Goal: Information Seeking & Learning: Learn about a topic

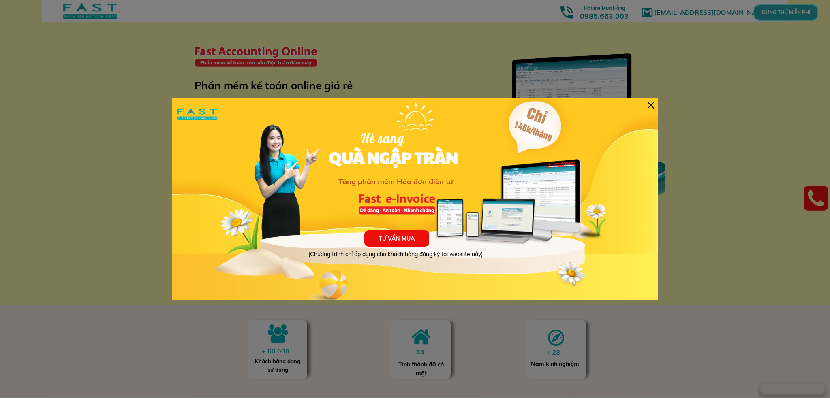
click at [650, 104] on div at bounding box center [650, 105] width 6 height 6
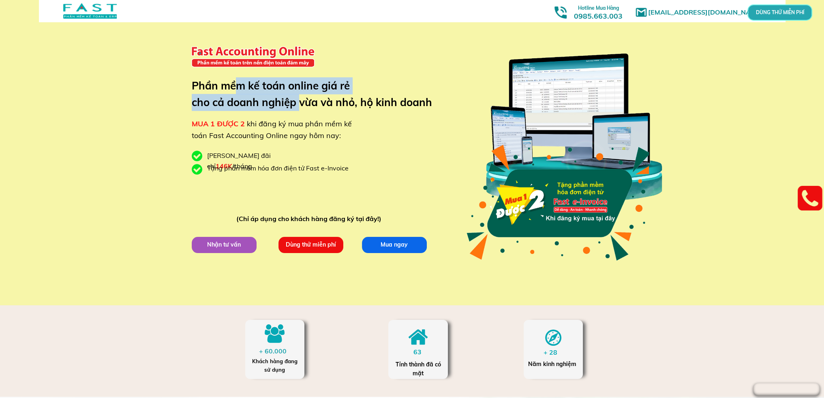
drag, startPoint x: 233, startPoint y: 85, endPoint x: 303, endPoint y: 108, distance: 73.0
click at [302, 108] on h3 "Phần mềm kế toán online giá rẻ cho cả doanh nghiệp vừa và nhỏ, hộ kinh doanh" at bounding box center [318, 94] width 252 height 34
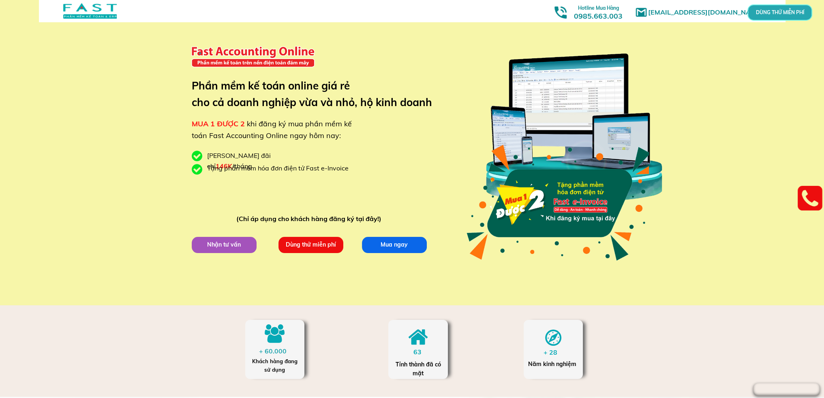
click at [330, 109] on h3 "Phần mềm kế toán online giá rẻ cho cả doanh nghiệp vừa và nhỏ, hộ kinh doanh" at bounding box center [318, 94] width 252 height 34
click at [233, 241] on p "Nhận tư vấn" at bounding box center [224, 245] width 68 height 17
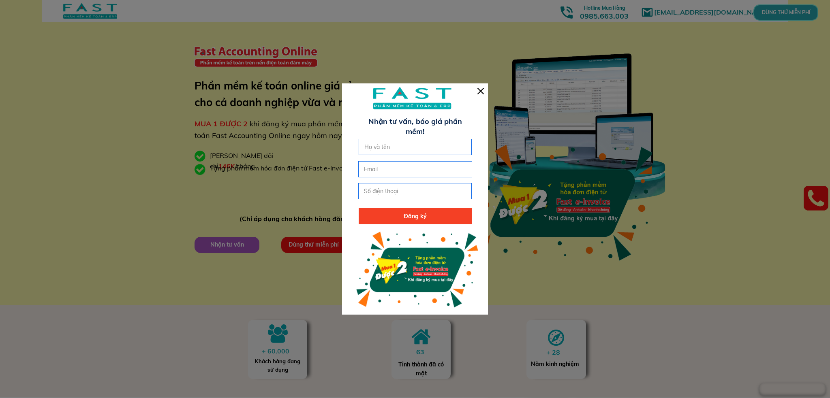
click at [398, 140] on input "text" at bounding box center [415, 146] width 106 height 15
type input "M"
type input "Ngân"
click at [482, 89] on div at bounding box center [480, 91] width 6 height 6
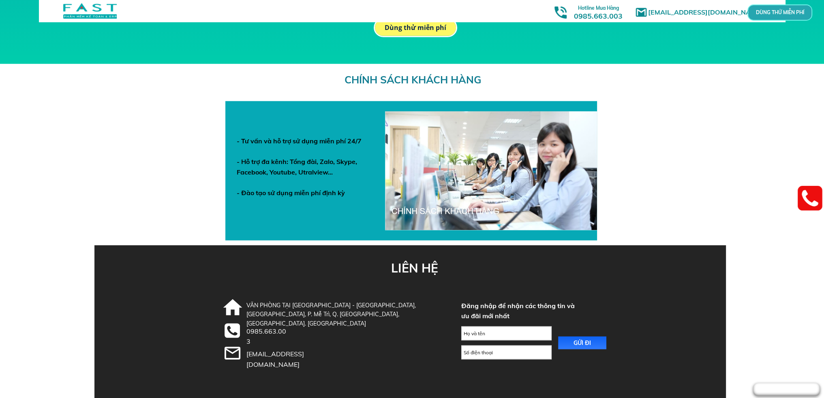
scroll to position [2775, 0]
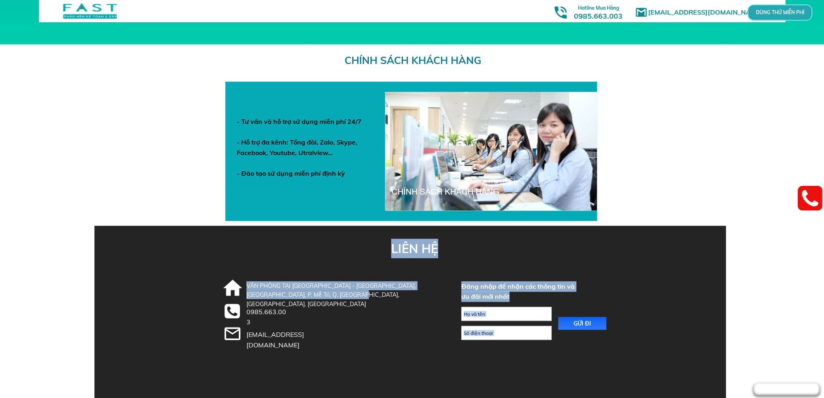
drag, startPoint x: 329, startPoint y: 294, endPoint x: 241, endPoint y: 269, distance: 91.0
click at [241, 269] on div "LIÊN HỆ GỬI ĐI Đăng nhập để nhận các thông tin và ưu đãi mới nhất VĂN PHÒNG TẠI…" at bounding box center [412, 312] width 389 height 173
click at [191, 254] on div at bounding box center [409, 312] width 631 height 173
click at [379, 270] on div at bounding box center [409, 312] width 631 height 173
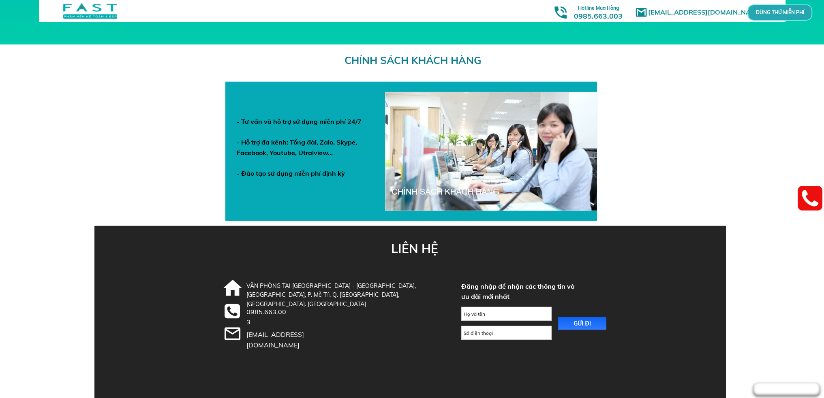
click at [417, 254] on h3 "LIÊN HỆ" at bounding box center [415, 248] width 49 height 19
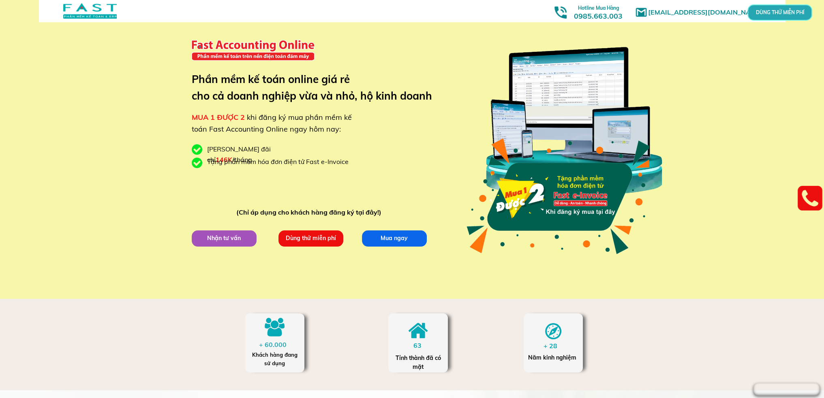
scroll to position [0, 0]
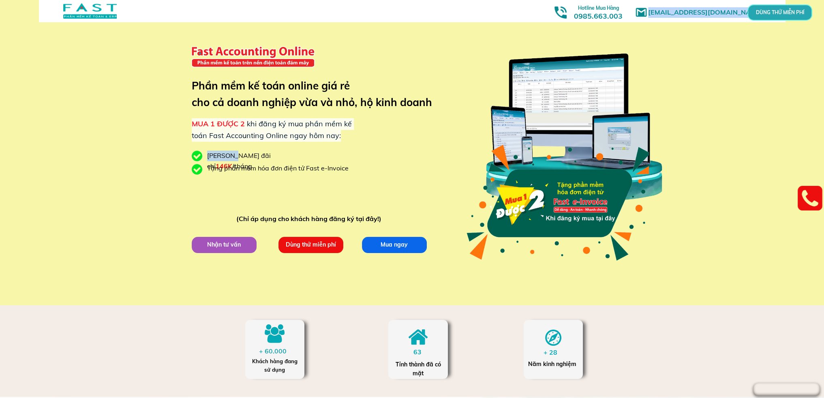
drag, startPoint x: 206, startPoint y: 156, endPoint x: 251, endPoint y: 152, distance: 45.2
click at [233, 153] on div "[EMAIL_ADDRESS][DOMAIN_NAME] MUA 1 ĐƯỢC 2 khi đăng ký mua phần mềm kế toán Fast…" at bounding box center [412, 152] width 824 height 305
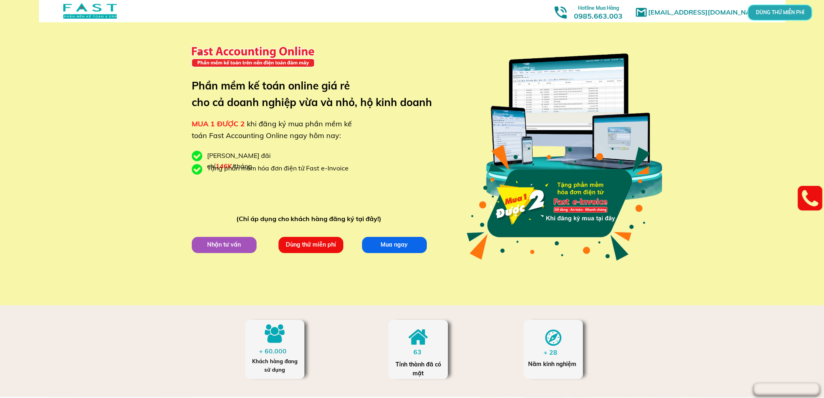
click at [277, 152] on div "[PERSON_NAME] đãi chỉ 146K /tháng" at bounding box center [259, 161] width 105 height 21
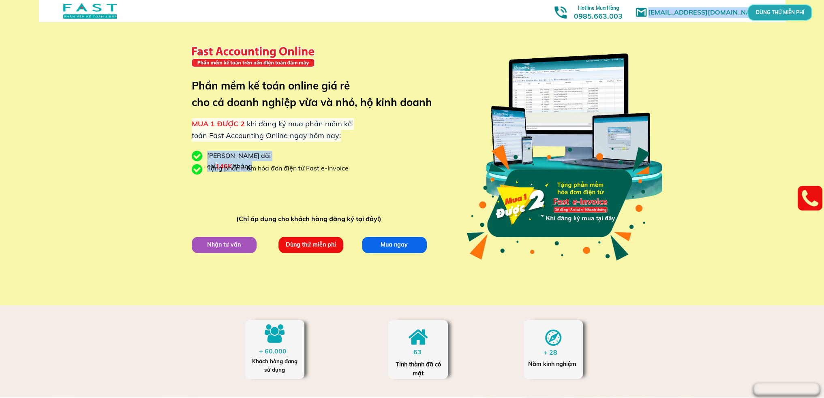
drag, startPoint x: 298, startPoint y: 152, endPoint x: 204, endPoint y: 153, distance: 94.0
click at [204, 153] on div "[EMAIL_ADDRESS][DOMAIN_NAME] MUA 1 ĐƯỢC 2 khi đăng ký mua phần mềm kế toán Fast…" at bounding box center [412, 152] width 824 height 305
click at [222, 155] on div "[PERSON_NAME] đãi chỉ 146K /tháng" at bounding box center [259, 161] width 105 height 21
drag, startPoint x: 193, startPoint y: 124, endPoint x: 350, endPoint y: 141, distance: 158.1
click at [350, 141] on div "MUA 1 ĐƯỢC 2 khi đăng ký mua phần mềm kế toán Fast Accounting Online ngay hôm n…" at bounding box center [273, 129] width 163 height 23
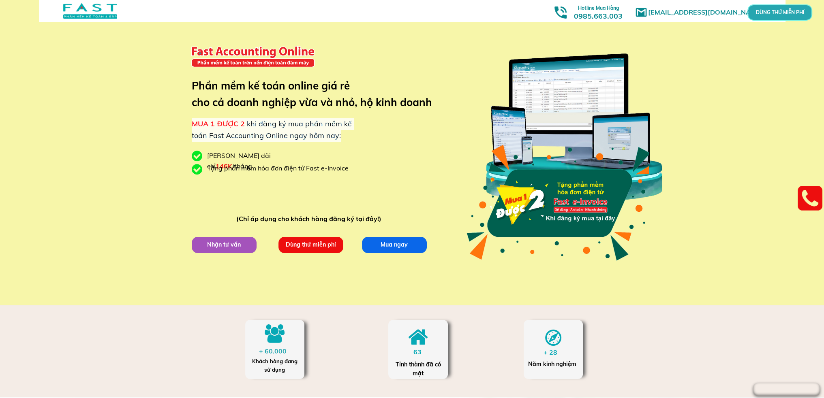
click at [347, 140] on div "MUA 1 ĐƯỢC 2 khi đăng ký mua phần mềm kế toán Fast Accounting Online ngay hôm n…" at bounding box center [273, 129] width 163 height 23
drag, startPoint x: 283, startPoint y: 156, endPoint x: 211, endPoint y: 143, distance: 72.8
click at [211, 143] on div "[EMAIL_ADDRESS][DOMAIN_NAME] MUA 1 ĐƯỢC 2 khi đăng ký mua phần mềm kế toán Fast…" at bounding box center [412, 152] width 824 height 305
click at [205, 138] on span "khi đăng ký mua phần mềm kế toán Fast Accounting Online ngay hôm nay:" at bounding box center [272, 129] width 160 height 21
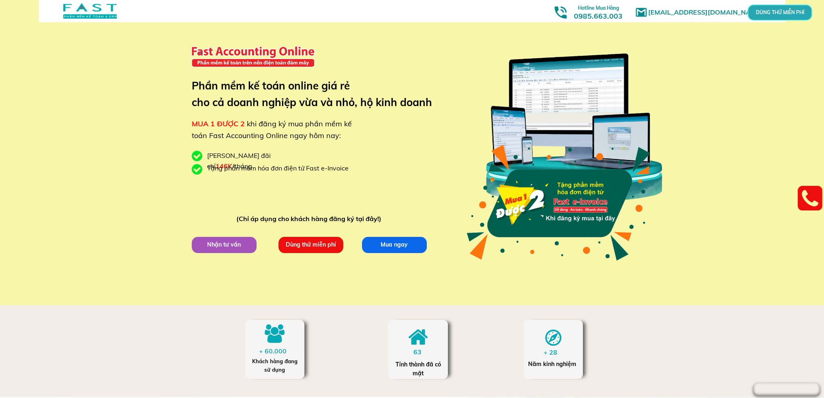
click at [147, 120] on div "[EMAIL_ADDRESS][DOMAIN_NAME] MUA 1 ĐƯỢC 2 khi đăng ký mua phần mềm kế toán Fast…" at bounding box center [412, 152] width 824 height 305
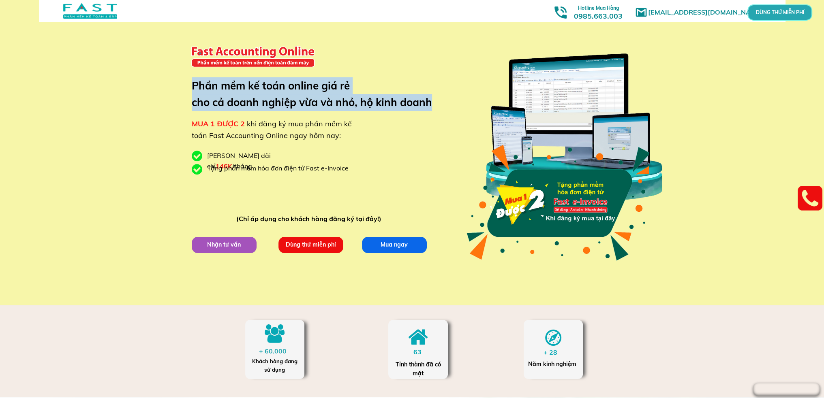
drag, startPoint x: 191, startPoint y: 86, endPoint x: 437, endPoint y: 106, distance: 246.4
click at [437, 106] on h3 "Phần mềm kế toán online giá rẻ cho cả doanh nghiệp vừa và nhỏ, hộ kinh doanh" at bounding box center [318, 94] width 252 height 34
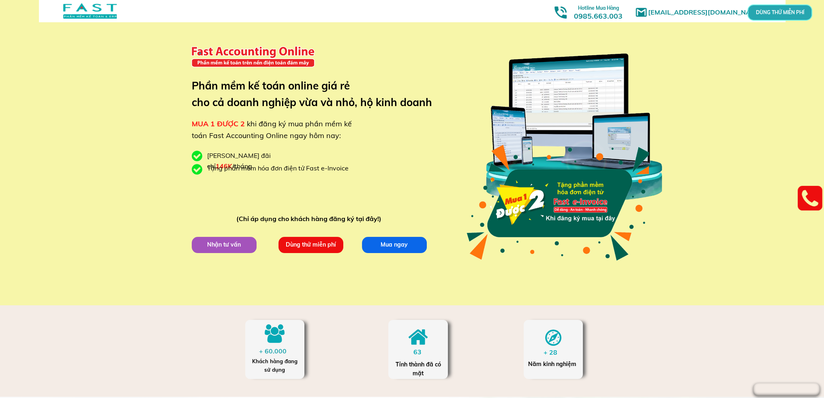
click at [274, 119] on span "khi đăng ký mua phần mềm kế toán Fast Accounting Online ngay hôm nay:" at bounding box center [272, 129] width 160 height 21
drag, startPoint x: 359, startPoint y: 169, endPoint x: 221, endPoint y: 147, distance: 139.9
click at [221, 147] on div "[EMAIL_ADDRESS][DOMAIN_NAME] MUA 1 ĐƯỢC 2 khi đăng ký mua phần mềm kế toán Fast…" at bounding box center [412, 152] width 389 height 305
click at [280, 157] on div "[PERSON_NAME] đãi chỉ 146K /tháng" at bounding box center [259, 161] width 105 height 21
click at [201, 126] on span "MUA 1 ĐƯỢC 2" at bounding box center [218, 123] width 53 height 9
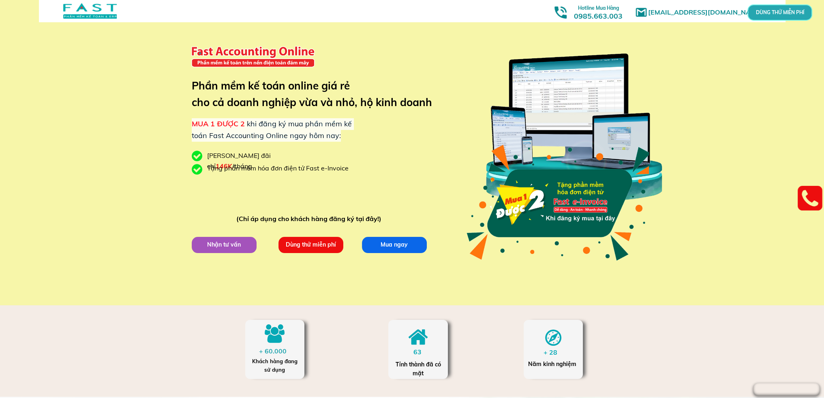
drag, startPoint x: 193, startPoint y: 124, endPoint x: 348, endPoint y: 139, distance: 155.5
click at [348, 139] on div "MUA 1 ĐƯỢC 2 khi đăng ký mua phần mềm kế toán Fast Accounting Online ngay hôm n…" at bounding box center [273, 129] width 163 height 23
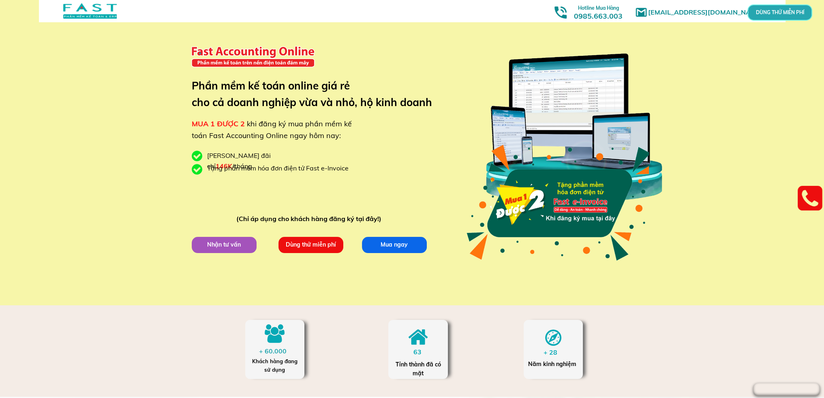
click at [357, 138] on div "[EMAIL_ADDRESS][DOMAIN_NAME] MUA 1 ĐƯỢC 2 khi đăng ký mua phần mềm kế toán Fast…" at bounding box center [412, 152] width 389 height 305
drag, startPoint x: 357, startPoint y: 138, endPoint x: 340, endPoint y: 142, distance: 17.6
click at [340, 142] on div "[EMAIL_ADDRESS][DOMAIN_NAME] MUA 1 ĐƯỢC 2 khi đăng ký mua phần mềm kế toán Fast…" at bounding box center [412, 152] width 389 height 305
click at [342, 132] on div "MUA 1 ĐƯỢC 2 khi đăng ký mua phần mềm kế toán Fast Accounting Online ngay hôm n…" at bounding box center [273, 129] width 163 height 23
click at [342, 134] on div "MUA 1 ĐƯỢC 2 khi đăng ký mua phần mềm kế toán Fast Accounting Online ngay hôm n…" at bounding box center [273, 129] width 163 height 23
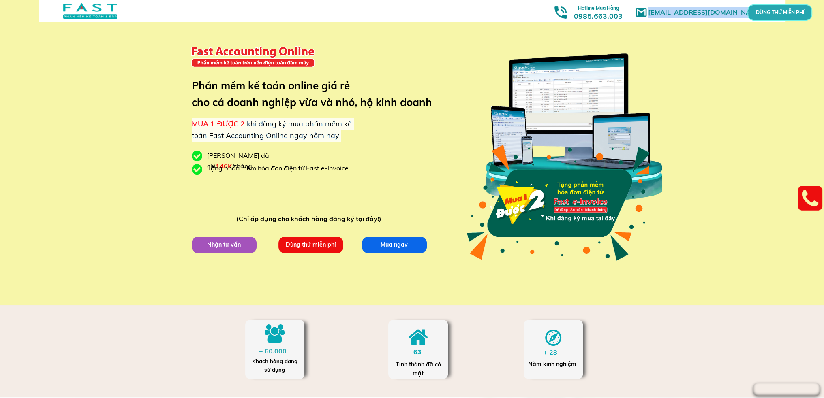
drag, startPoint x: 340, startPoint y: 136, endPoint x: 171, endPoint y: 108, distance: 171.6
click at [171, 108] on div "[EMAIL_ADDRESS][DOMAIN_NAME] MUA 1 ĐƯỢC 2 khi đăng ký mua phần mềm kế toán Fast…" at bounding box center [412, 152] width 824 height 305
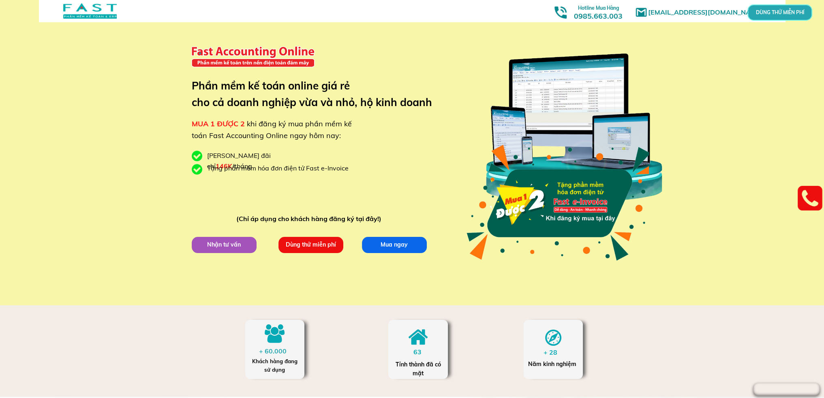
click at [205, 118] on div "MUA 1 ĐƯỢC 2 khi đăng ký mua phần mềm kế toán Fast Accounting Online ngay hôm n…" at bounding box center [273, 129] width 163 height 23
